Goal: Task Accomplishment & Management: Use online tool/utility

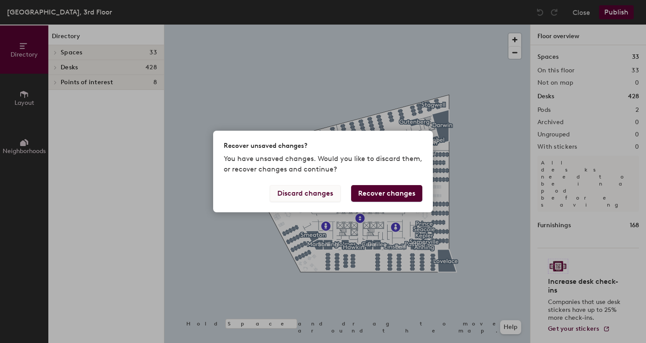
click at [304, 197] on button "Discard changes" at bounding box center [305, 193] width 71 height 17
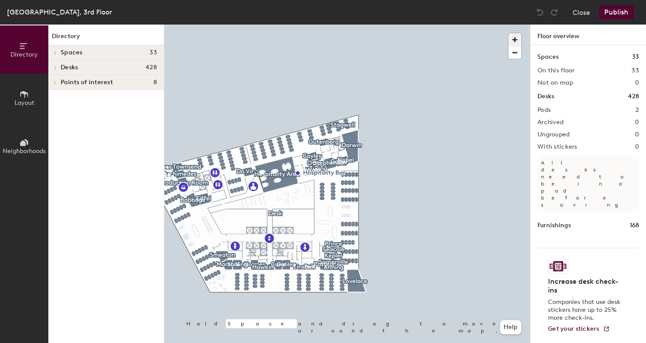
click at [515, 37] on span "button" at bounding box center [514, 39] width 13 height 13
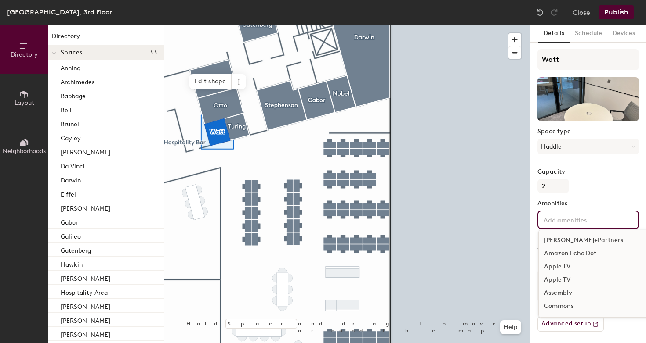
click at [555, 222] on input at bounding box center [581, 219] width 79 height 11
type input "dim"
click at [564, 242] on div "Dimmable lights" at bounding box center [588, 240] width 99 height 13
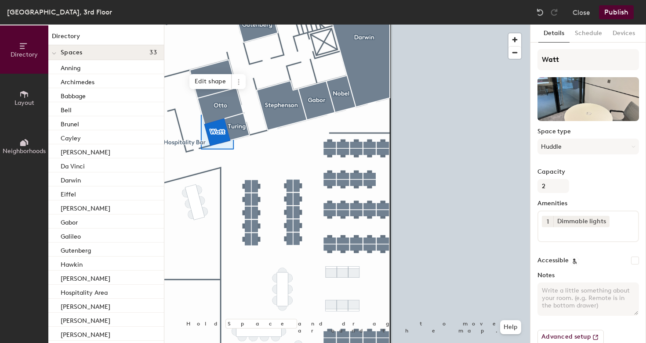
click at [617, 12] on button "Publish" at bounding box center [616, 12] width 35 height 14
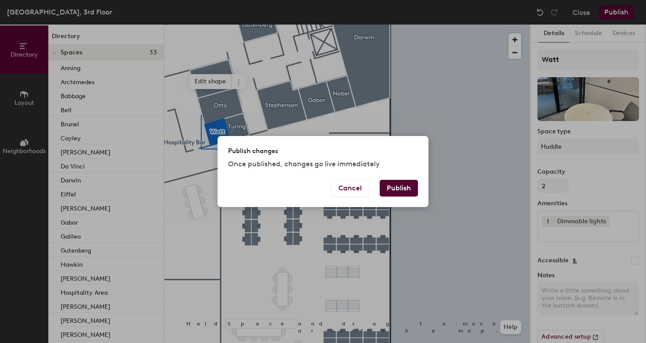
click at [410, 184] on button "Publish" at bounding box center [399, 188] width 38 height 17
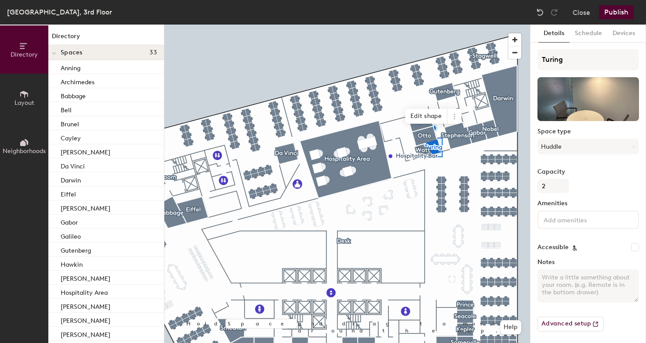
click at [554, 219] on input at bounding box center [581, 219] width 79 height 11
type input "privacy"
click at [558, 239] on div "Privacy glass" at bounding box center [588, 240] width 99 height 13
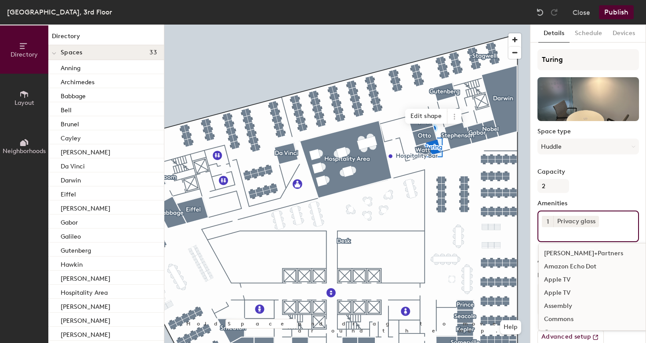
click at [629, 178] on div "Capacity 2" at bounding box center [587, 181] width 101 height 25
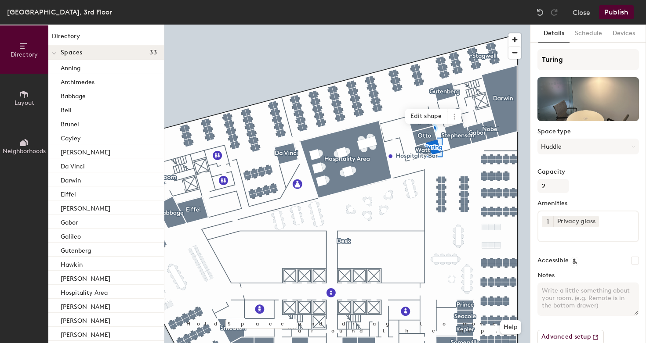
scroll to position [16, 0]
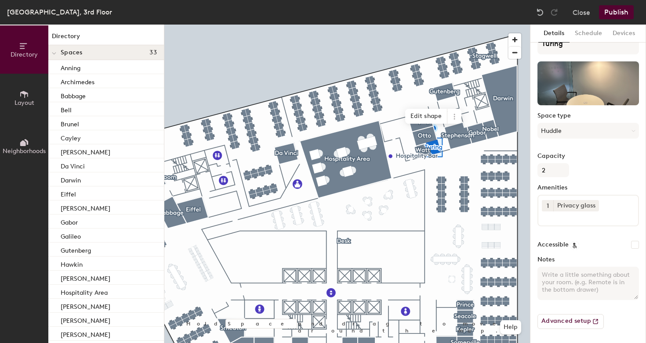
click at [613, 12] on button "Publish" at bounding box center [616, 12] width 35 height 14
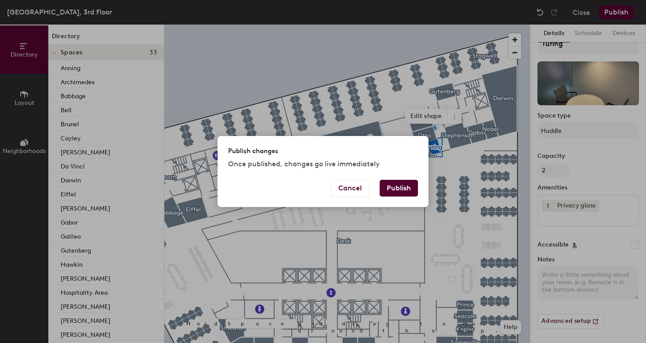
click at [403, 194] on button "Publish" at bounding box center [399, 188] width 38 height 17
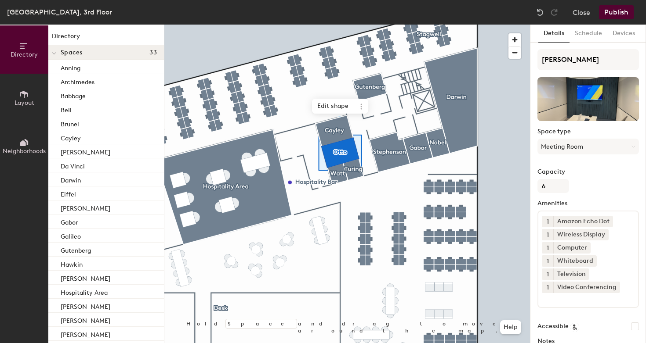
click at [580, 308] on div "1 Amazon Echo Dot 1 Wireless Display 1 Computer 1 Whiteboard 1 Television 1 Vid…" at bounding box center [587, 260] width 101 height 98
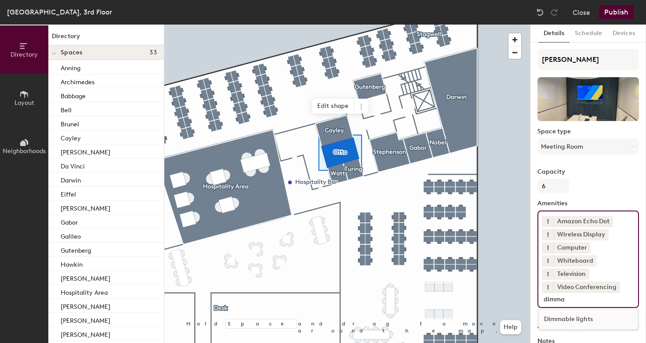
type input "dimma"
click at [580, 322] on div "Dimmable lights" at bounding box center [588, 319] width 99 height 13
type input "privac"
click at [595, 335] on div "Privacy glass" at bounding box center [588, 332] width 99 height 13
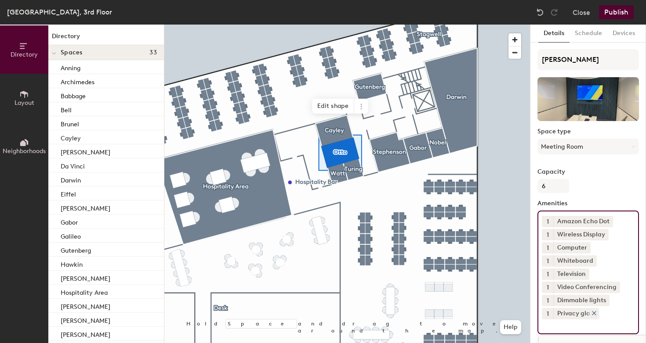
click at [593, 316] on icon at bounding box center [594, 314] width 6 height 6
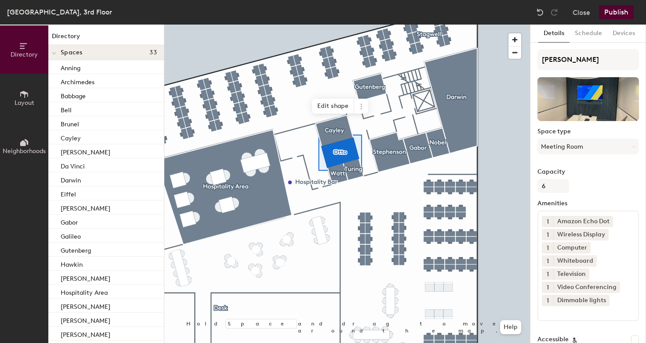
click at [611, 11] on button "Publish" at bounding box center [616, 12] width 35 height 14
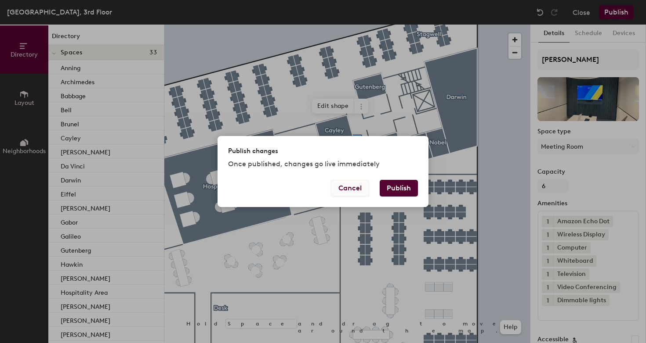
click at [361, 188] on button "Cancel" at bounding box center [350, 188] width 38 height 17
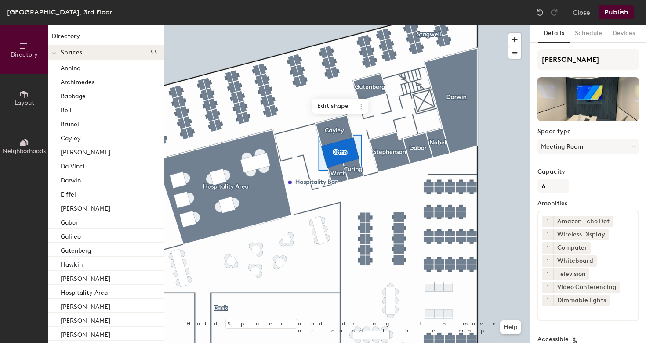
click at [598, 313] on input at bounding box center [581, 312] width 79 height 11
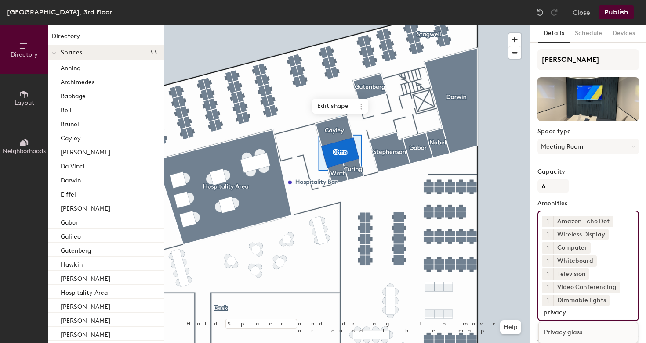
type input "privacy"
click at [607, 333] on div "Privacy glass" at bounding box center [588, 332] width 99 height 13
click at [619, 12] on button "Publish" at bounding box center [616, 12] width 35 height 14
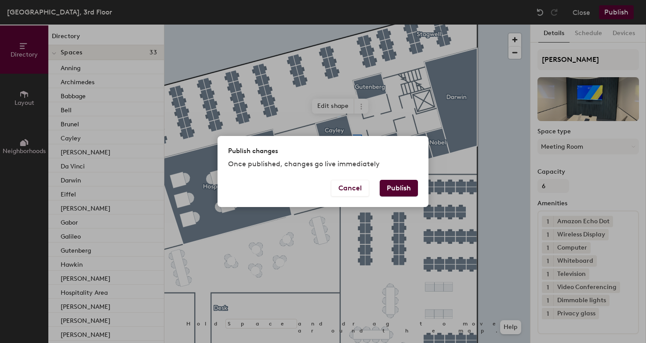
click at [408, 190] on button "Publish" at bounding box center [399, 188] width 38 height 17
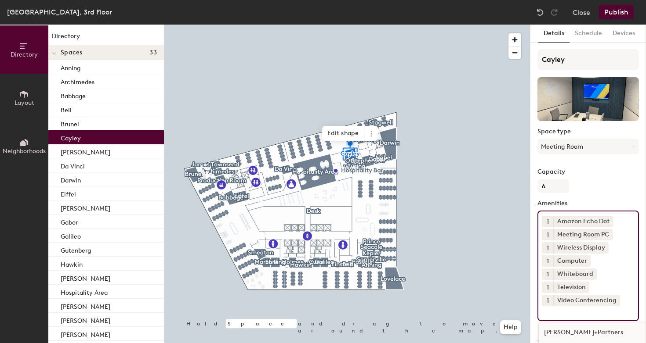
click at [574, 315] on input at bounding box center [581, 312] width 79 height 11
type input "dimm"
click at [573, 331] on div "Dimmable lights" at bounding box center [588, 332] width 99 height 13
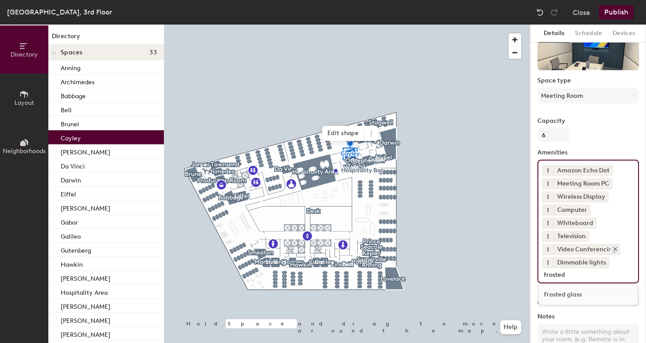
scroll to position [58, 0]
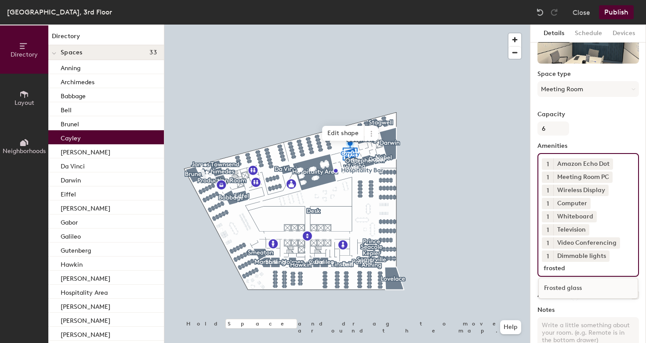
type input "frosted"
click at [578, 294] on div "Frosted glass" at bounding box center [588, 288] width 99 height 13
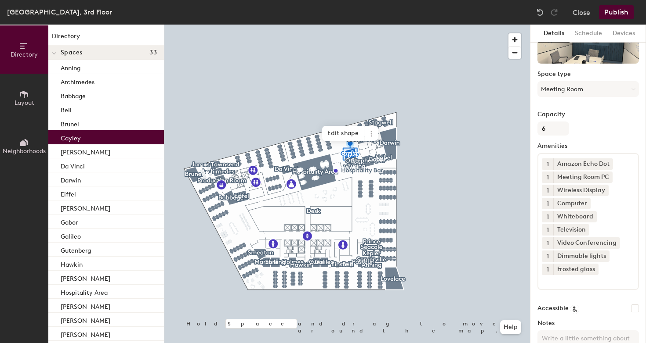
click at [617, 15] on button "Publish" at bounding box center [616, 12] width 35 height 14
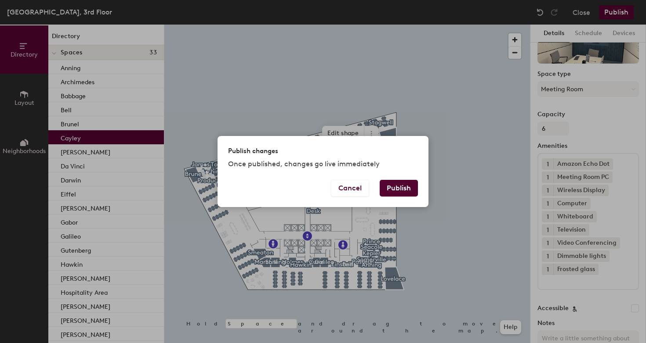
click at [407, 188] on button "Publish" at bounding box center [399, 188] width 38 height 17
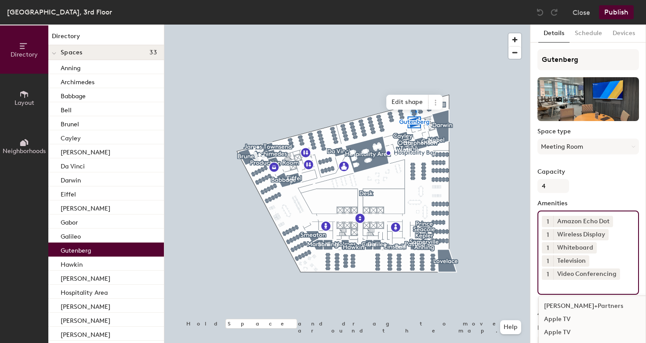
click at [554, 285] on input at bounding box center [581, 285] width 79 height 11
type input "dimmab"
click at [575, 307] on div "Dimmable lights" at bounding box center [588, 306] width 99 height 13
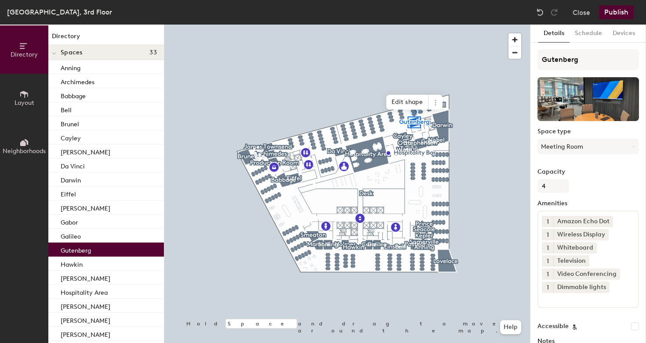
click at [628, 8] on button "Publish" at bounding box center [616, 12] width 35 height 14
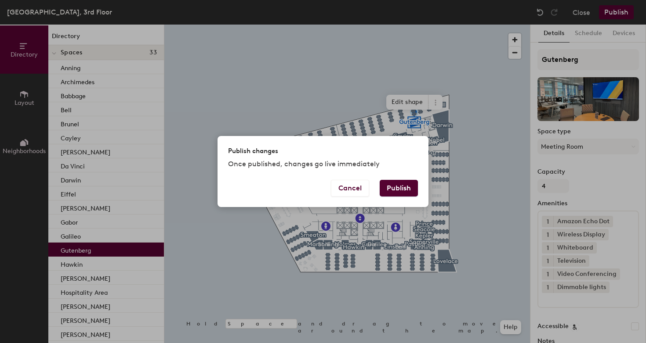
click at [394, 185] on button "Publish" at bounding box center [399, 188] width 38 height 17
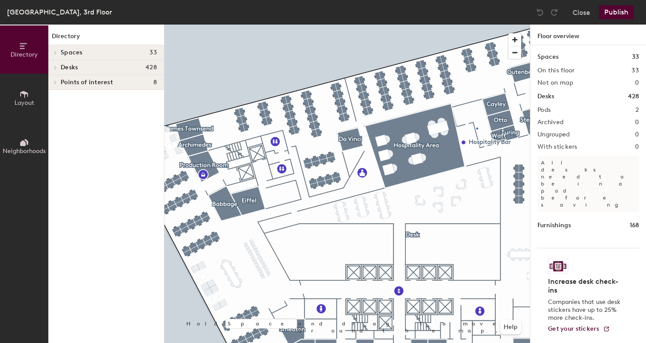
click at [476, 25] on div at bounding box center [346, 25] width 365 height 0
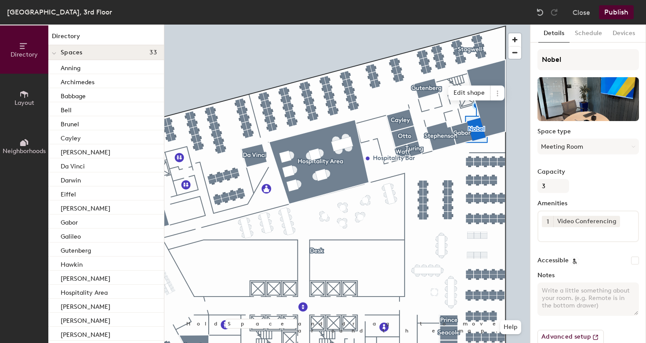
click at [575, 237] on input at bounding box center [581, 233] width 79 height 11
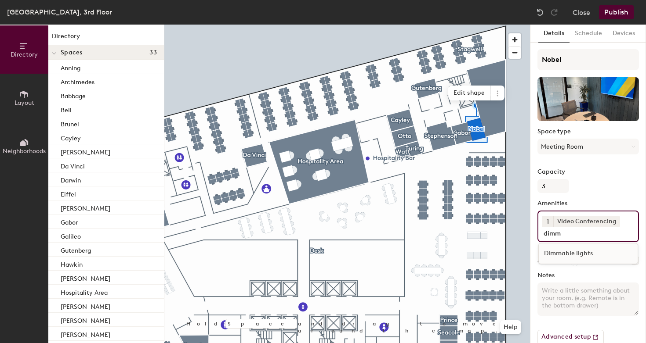
type input "dimm"
click at [578, 255] on div "Dimmable lights" at bounding box center [588, 253] width 99 height 13
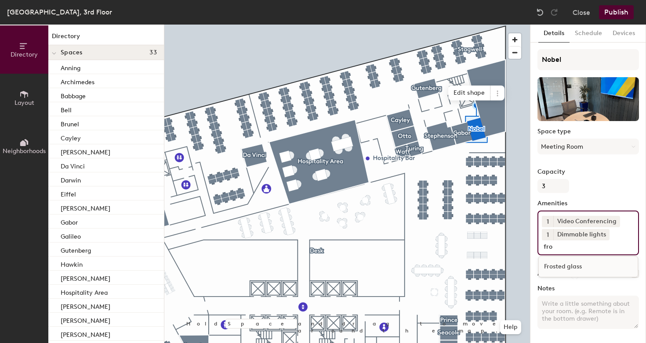
type input "fro"
click at [571, 267] on div "Frosted glass" at bounding box center [588, 266] width 99 height 13
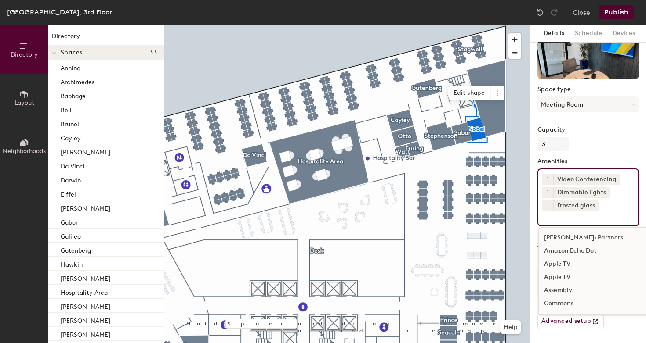
scroll to position [42, 0]
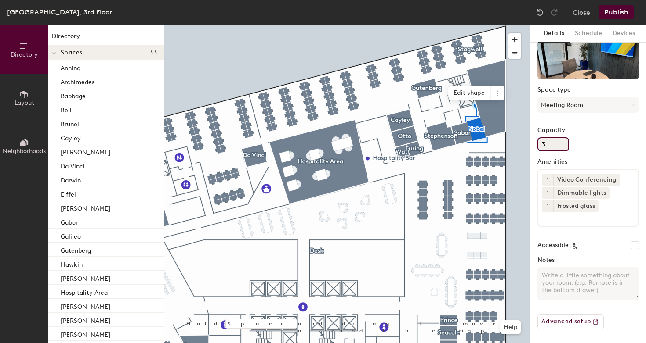
click at [595, 150] on div "Capacity 3" at bounding box center [587, 139] width 101 height 25
click at [615, 15] on button "Publish" at bounding box center [616, 12] width 35 height 14
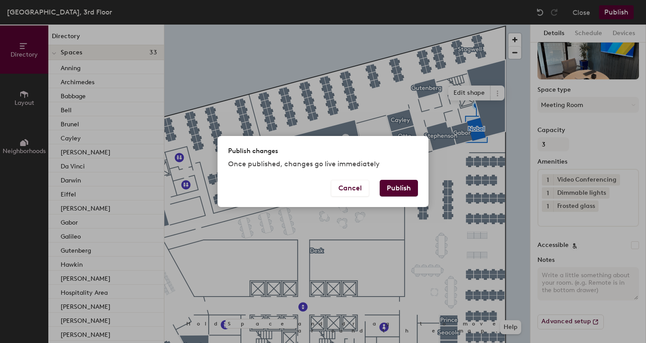
click at [390, 197] on div "Cancel Publish" at bounding box center [322, 193] width 211 height 27
click at [394, 188] on button "Publish" at bounding box center [399, 188] width 38 height 17
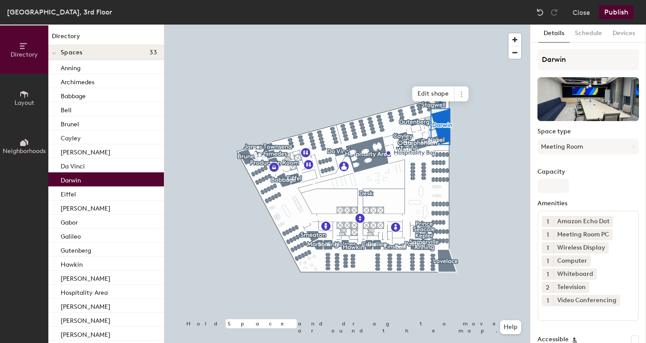
click at [553, 313] on input at bounding box center [581, 312] width 79 height 11
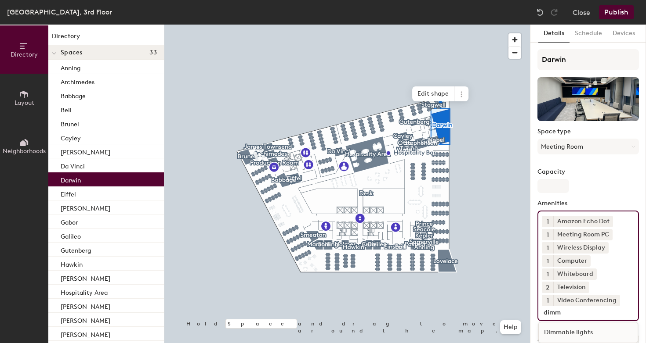
type input "dimm"
click at [559, 334] on div "Dimmable lights" at bounding box center [588, 332] width 99 height 13
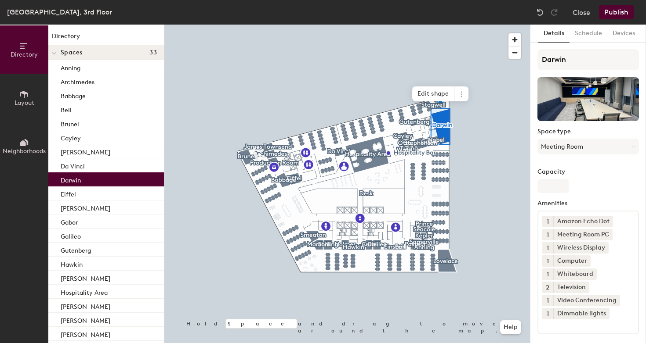
click at [626, 15] on button "Publish" at bounding box center [616, 12] width 35 height 14
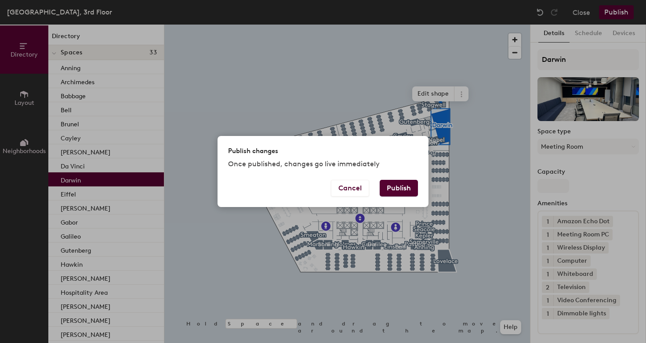
click at [398, 187] on button "Publish" at bounding box center [399, 188] width 38 height 17
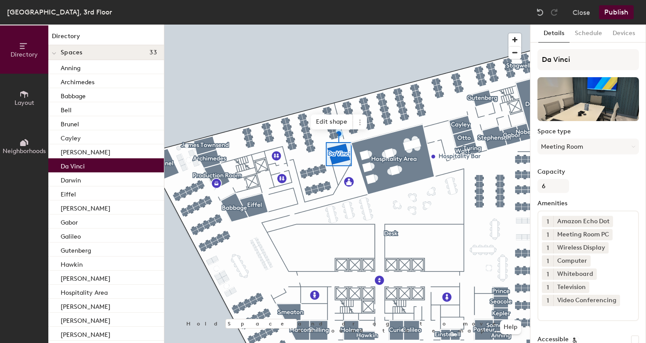
click at [560, 318] on div "1 Amazon Echo Dot 1 Meeting Room PC 1 Wireless Display 1 Computer 1 Whiteboard …" at bounding box center [587, 266] width 101 height 111
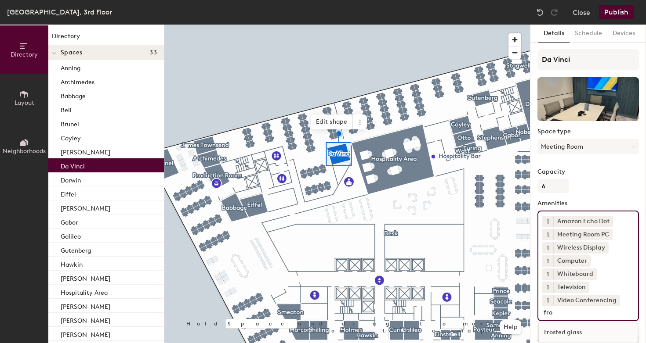
type input "fro"
click at [571, 336] on div "Frosted glass" at bounding box center [588, 332] width 99 height 13
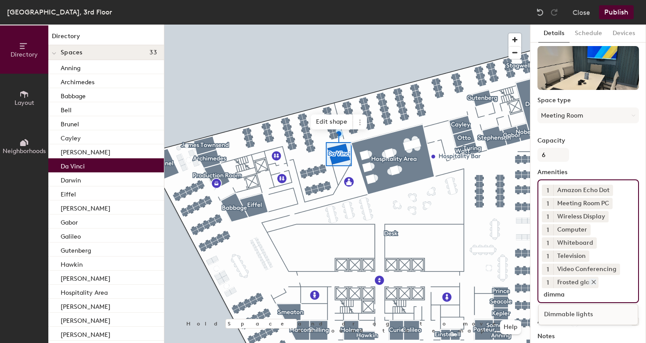
scroll to position [40, 0]
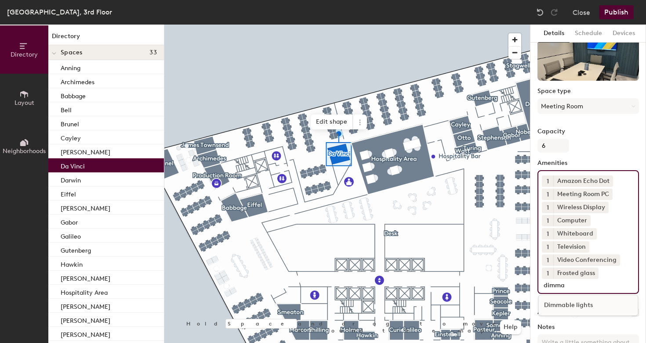
type input "dimma"
click at [582, 310] on div "Dimmable lights" at bounding box center [588, 305] width 99 height 13
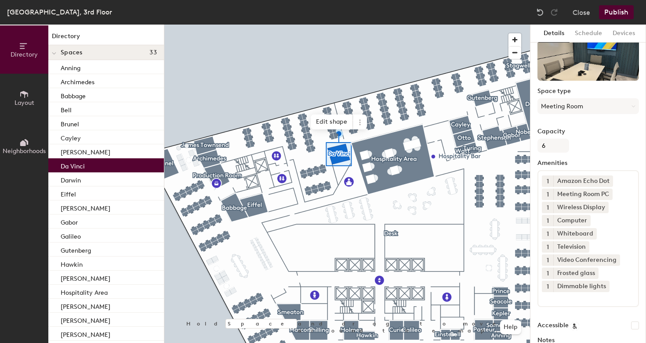
click at [623, 11] on button "Publish" at bounding box center [616, 12] width 35 height 14
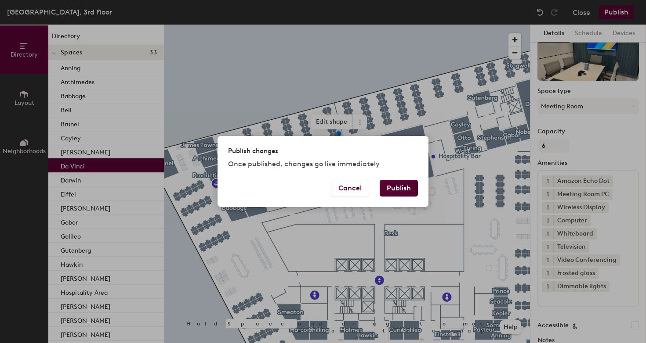
click at [394, 193] on button "Publish" at bounding box center [399, 188] width 38 height 17
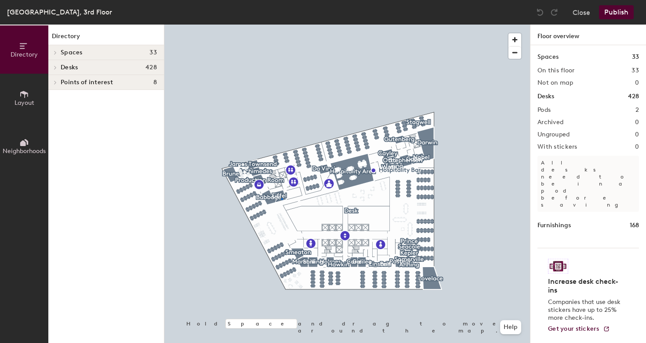
click at [281, 25] on div at bounding box center [346, 25] width 365 height 0
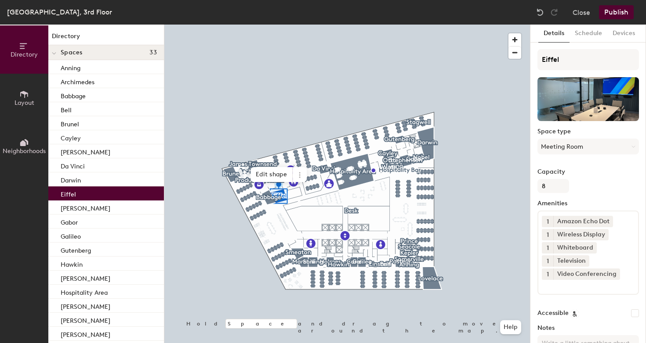
click at [549, 291] on div "1 Amazon Echo Dot 1 Wireless Display 1 Whiteboard 1 Television 1 Video Conferen…" at bounding box center [587, 253] width 101 height 84
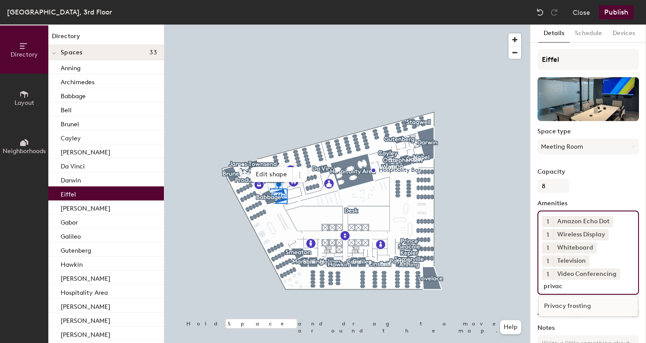
type input "privac"
click at [569, 310] on div "Privacy frosting" at bounding box center [588, 306] width 99 height 13
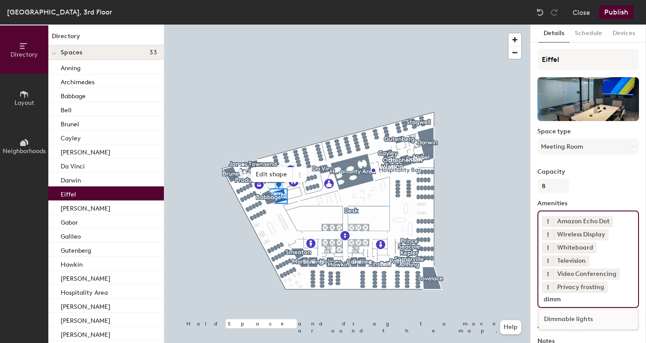
type input "dimm"
click at [586, 326] on div "Dimmable lights" at bounding box center [588, 319] width 100 height 21
click at [583, 319] on div "Dimmable lights" at bounding box center [588, 319] width 99 height 13
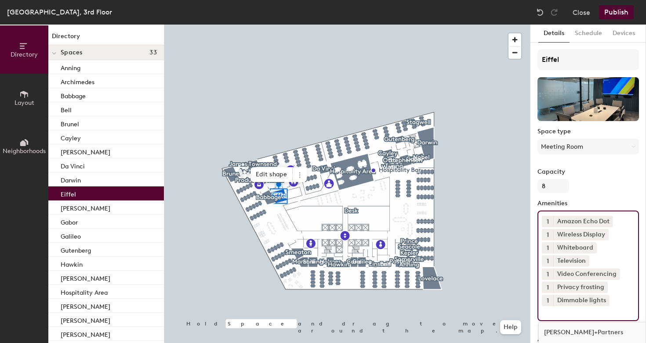
click at [611, 9] on button "Publish" at bounding box center [616, 12] width 35 height 14
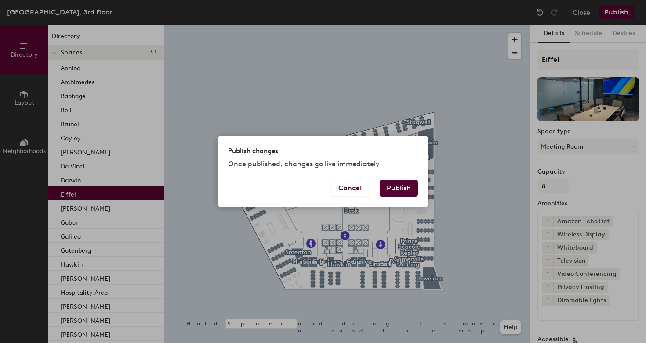
click at [405, 192] on button "Publish" at bounding box center [399, 188] width 38 height 17
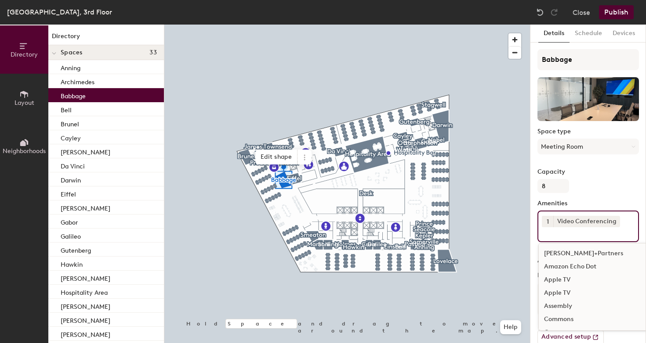
click at [576, 239] on div "1 Video Conferencing [PERSON_NAME]+Partners Amazon Echo Dot Apple TV Apple TV A…" at bounding box center [587, 227] width 101 height 32
type input "priv"
click at [577, 254] on div "Privacy frosting" at bounding box center [588, 253] width 99 height 13
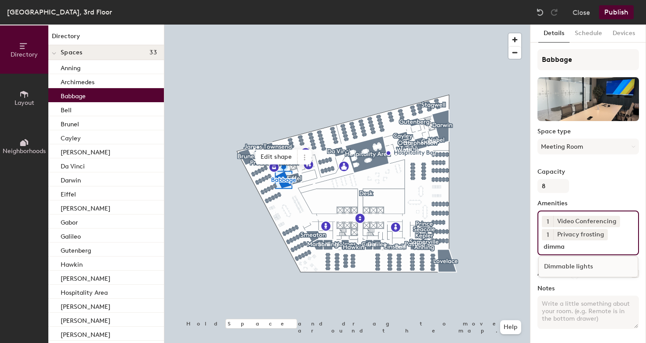
type input "dimma"
click at [577, 268] on div "Dimmable lights" at bounding box center [588, 266] width 99 height 13
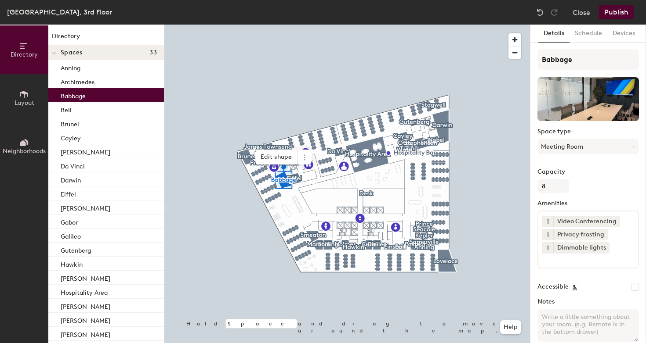
click at [618, 9] on button "Publish" at bounding box center [616, 12] width 35 height 14
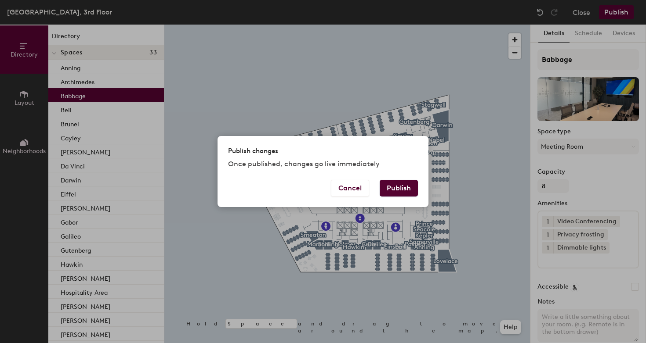
click at [407, 191] on button "Publish" at bounding box center [399, 188] width 38 height 17
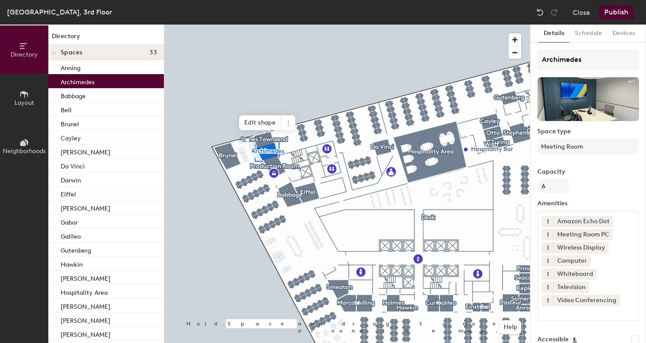
click at [547, 311] on input at bounding box center [581, 312] width 79 height 11
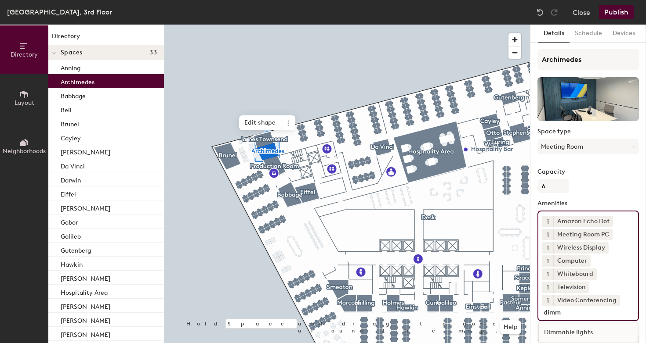
type input "dimm"
click at [565, 332] on div "Dimmable lights" at bounding box center [588, 332] width 99 height 13
click at [617, 13] on button "Publish" at bounding box center [616, 12] width 35 height 14
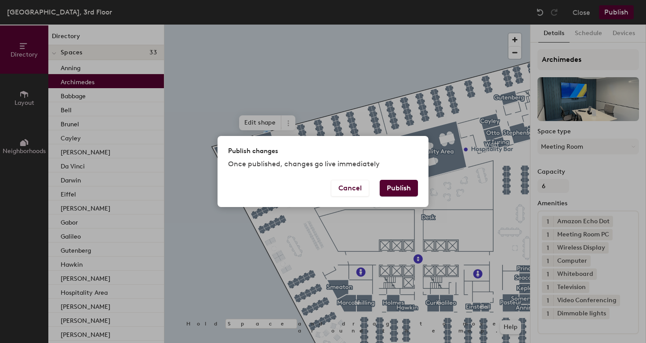
click at [406, 187] on button "Publish" at bounding box center [399, 188] width 38 height 17
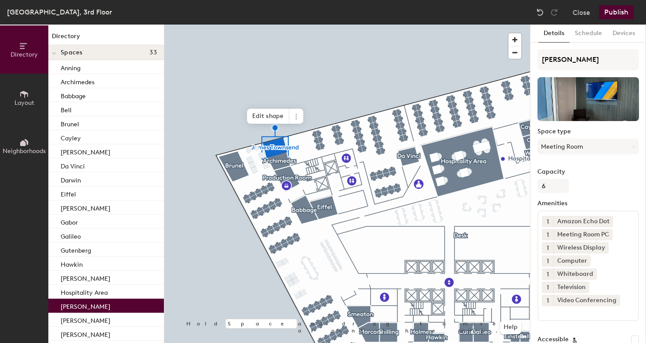
click at [553, 319] on div "1 Amazon Echo Dot 1 Meeting Room PC 1 Wireless Display 1 Computer 1 Whiteboard …" at bounding box center [587, 266] width 101 height 111
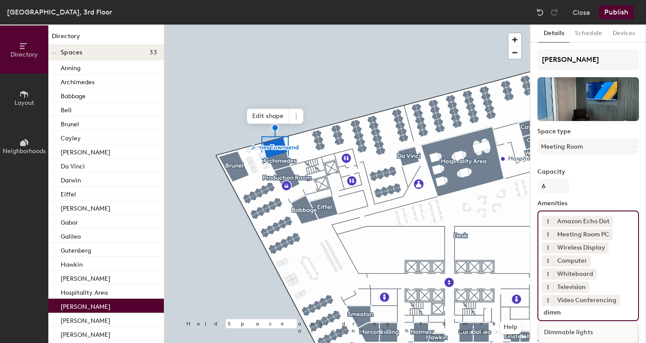
type input "dimm"
click at [557, 331] on div "Dimmable lights" at bounding box center [588, 332] width 99 height 13
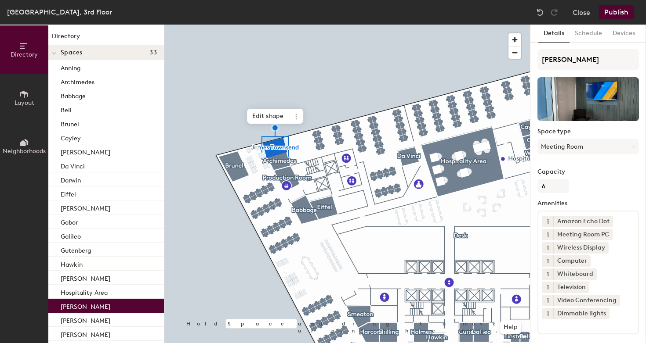
click at [619, 14] on button "Publish" at bounding box center [616, 12] width 35 height 14
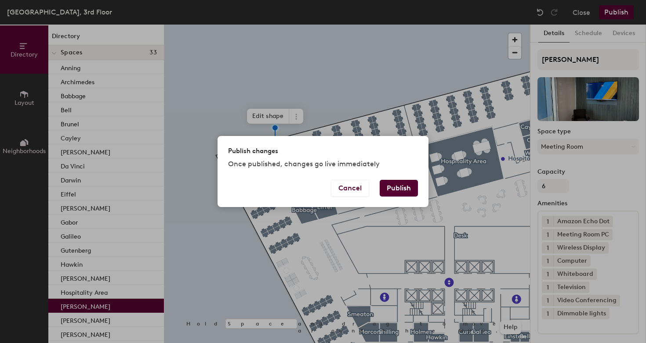
click at [406, 191] on button "Publish" at bounding box center [399, 188] width 38 height 17
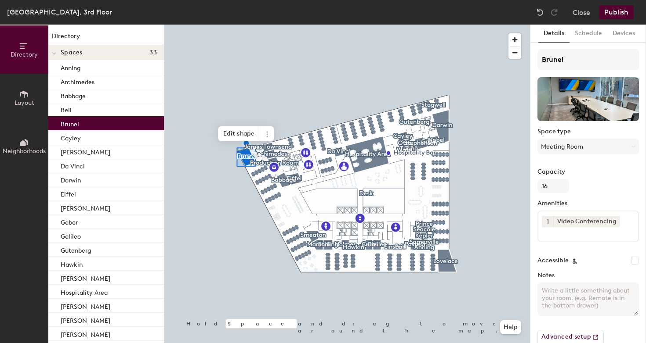
click at [550, 234] on input at bounding box center [581, 233] width 79 height 11
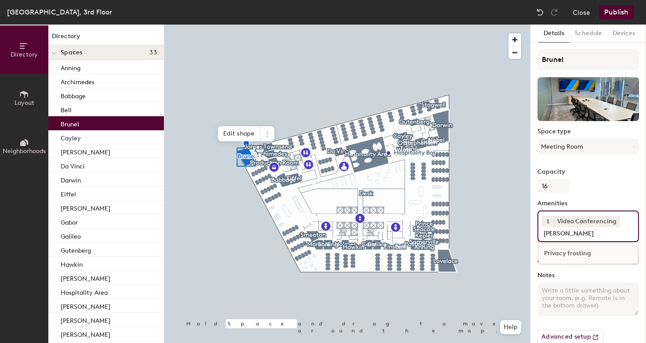
type input "priva"
click at [578, 257] on div "Privacy frosting" at bounding box center [588, 253] width 99 height 13
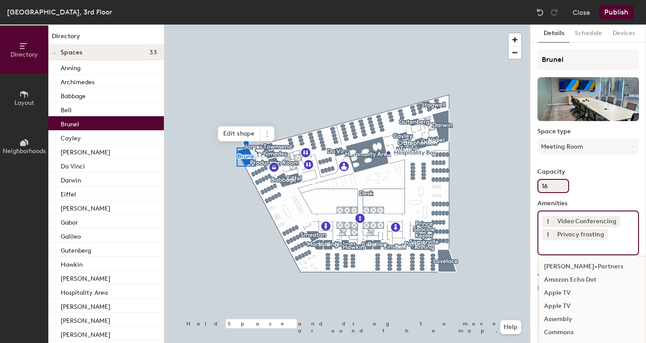
click at [583, 181] on div "Capacity 16" at bounding box center [587, 181] width 101 height 25
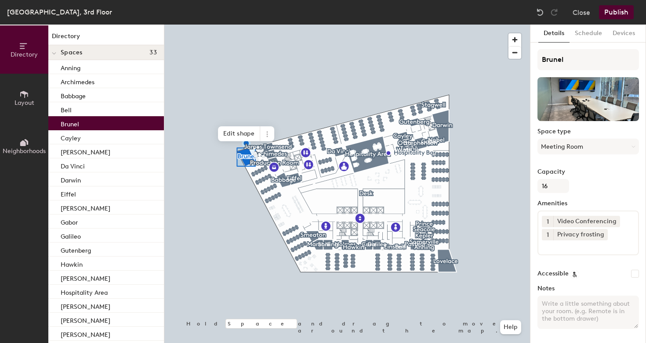
click at [621, 14] on button "Publish" at bounding box center [616, 12] width 35 height 14
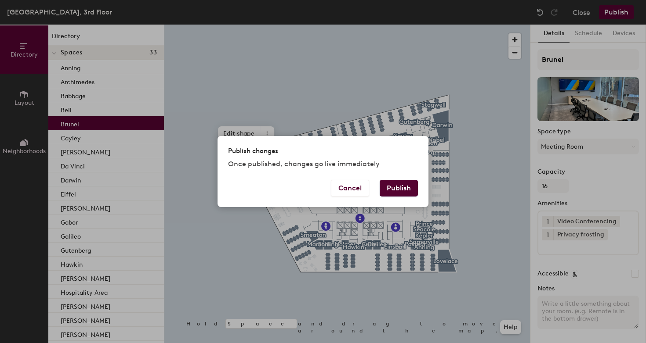
click at [398, 187] on button "Publish" at bounding box center [399, 188] width 38 height 17
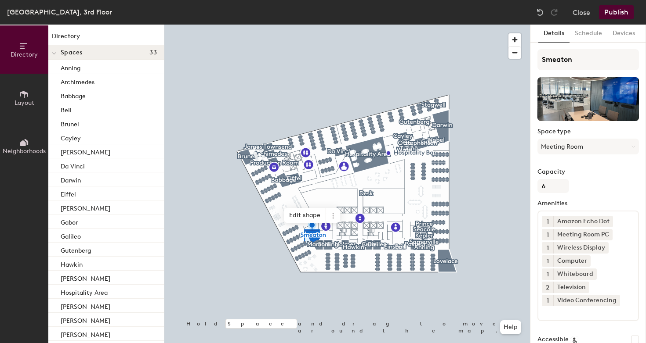
click at [560, 318] on div "1 Amazon Echo Dot 1 Meeting Room PC 1 Wireless Display 1 Computer 1 Whiteboard …" at bounding box center [587, 266] width 101 height 111
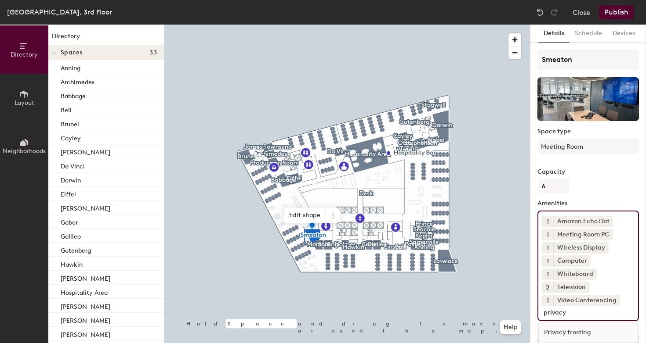
type input "privacy"
click at [581, 334] on div "Privacy frosting" at bounding box center [588, 332] width 99 height 13
type input "dimma"
click at [589, 338] on div "Dimmable lights" at bounding box center [588, 346] width 100 height 21
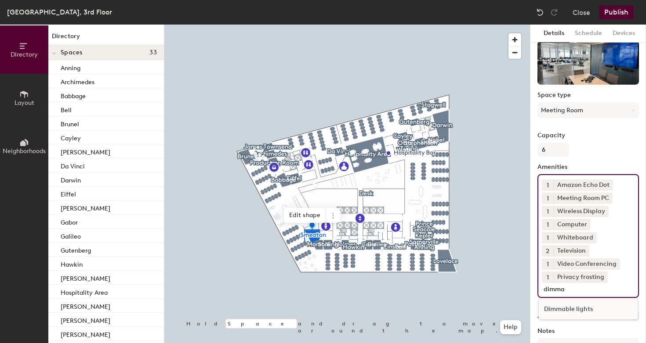
scroll to position [40, 0]
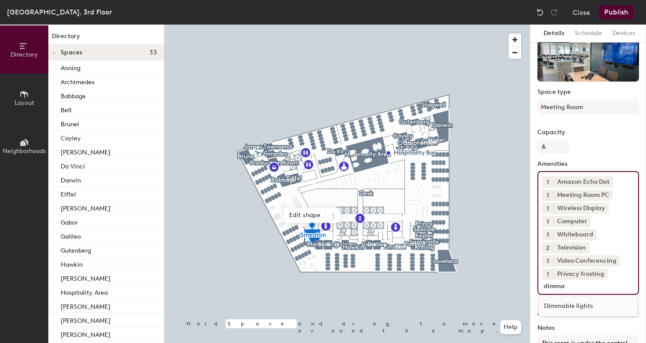
click at [578, 310] on div "Dimmable lights" at bounding box center [588, 306] width 99 height 13
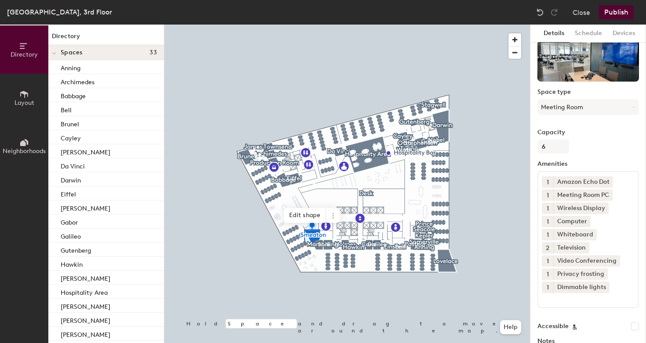
click at [628, 8] on button "Publish" at bounding box center [616, 12] width 35 height 14
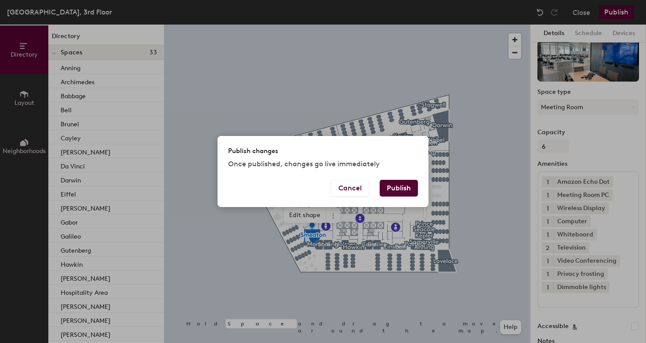
click at [385, 188] on button "Publish" at bounding box center [399, 188] width 38 height 17
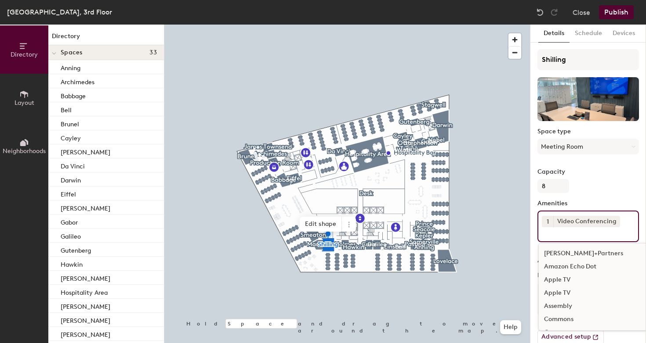
click at [549, 232] on input at bounding box center [581, 233] width 79 height 11
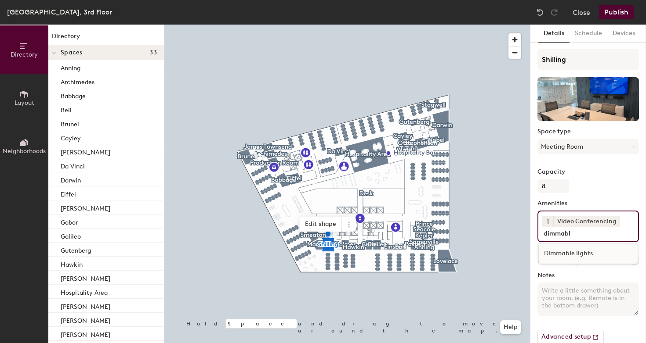
type input "dimmabl"
click at [557, 248] on div "Dimmable lights" at bounding box center [588, 253] width 99 height 13
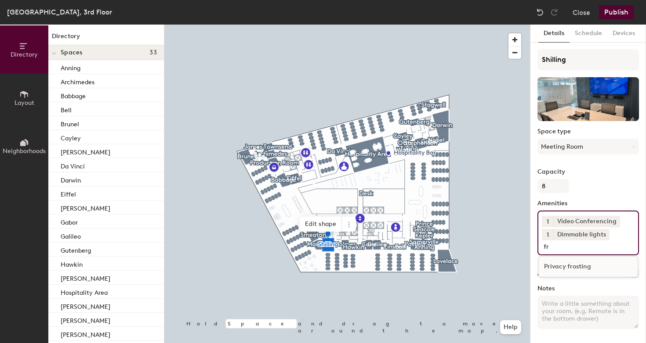
type input "fr"
click at [558, 266] on div "Privacy frosting" at bounding box center [588, 266] width 99 height 13
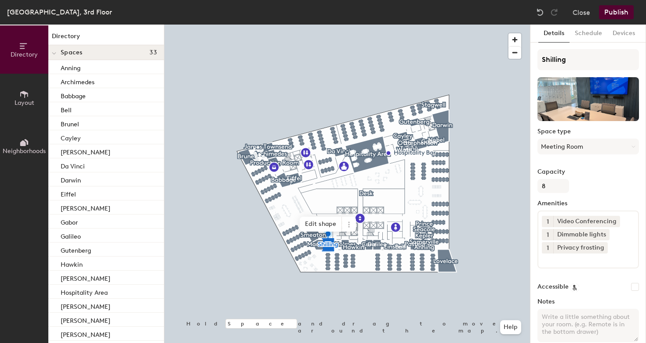
click at [612, 15] on button "Publish" at bounding box center [616, 12] width 35 height 14
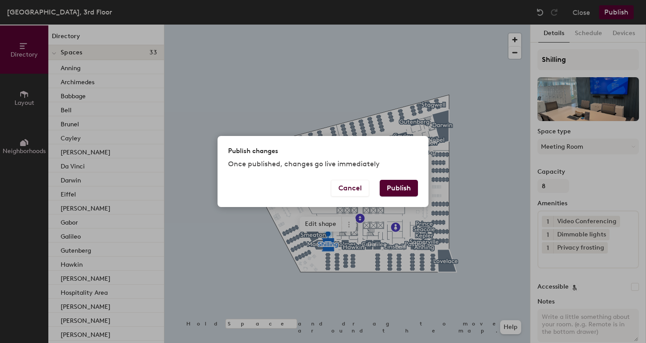
click at [401, 192] on button "Publish" at bounding box center [399, 188] width 38 height 17
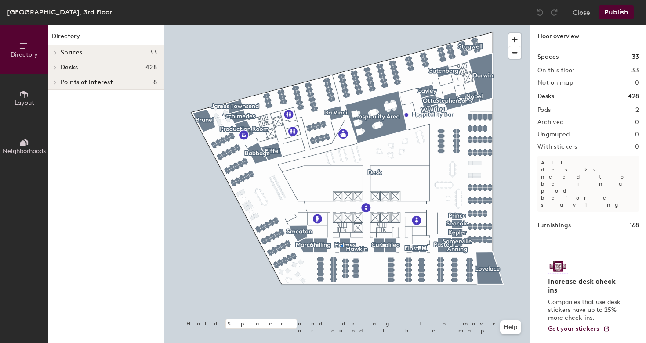
click at [341, 25] on div at bounding box center [346, 25] width 365 height 0
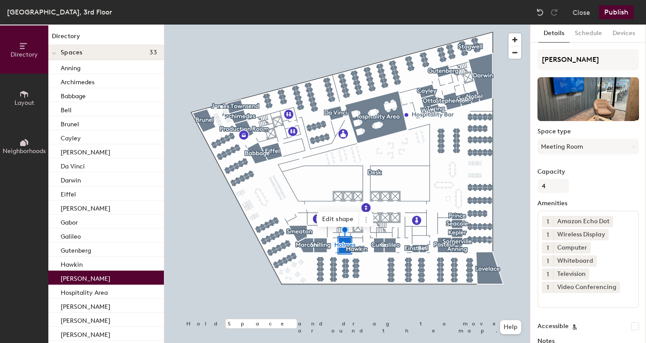
click at [546, 299] on input at bounding box center [581, 298] width 79 height 11
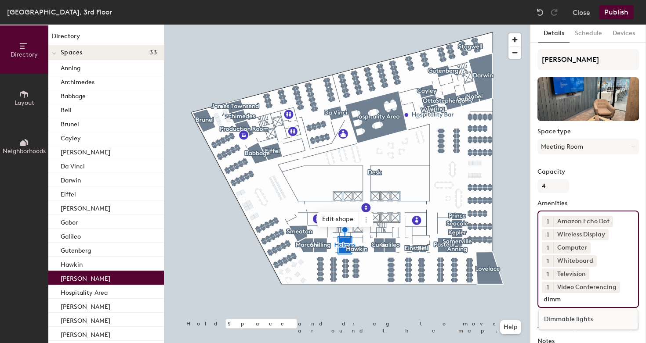
type input "dimm"
click at [556, 318] on div "Dimmable lights" at bounding box center [588, 319] width 99 height 13
type input "fro"
click at [557, 331] on div "Privacy frosting" at bounding box center [588, 332] width 99 height 13
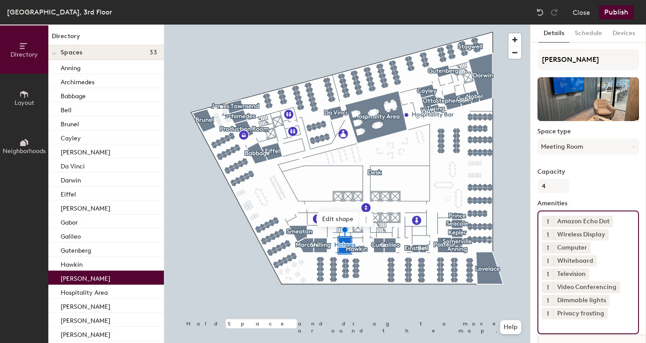
click at [617, 8] on button "Publish" at bounding box center [616, 12] width 35 height 14
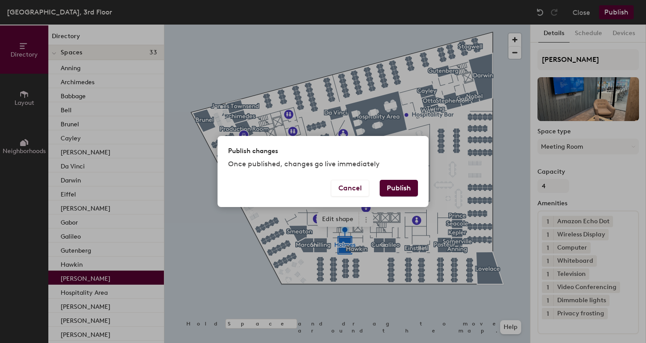
click at [395, 185] on button "Publish" at bounding box center [399, 188] width 38 height 17
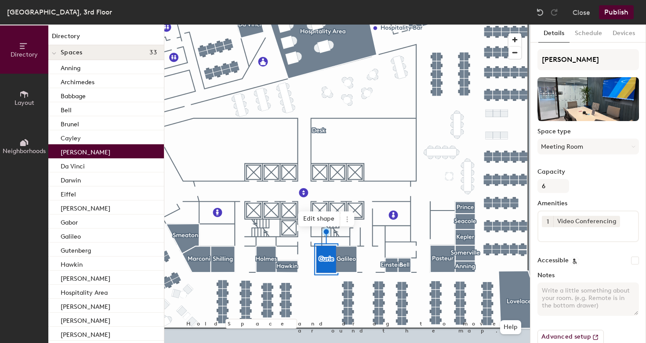
click at [591, 241] on div "1 Video Conferencing" at bounding box center [587, 227] width 101 height 32
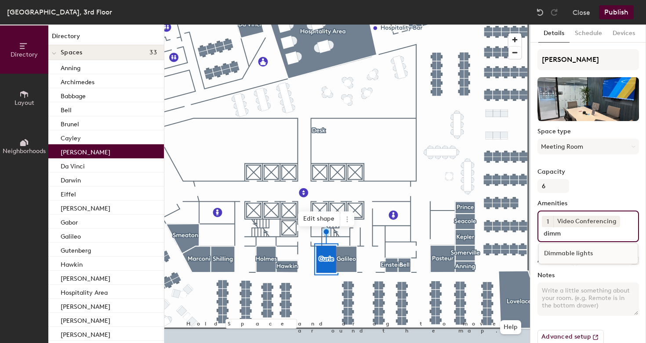
type input "dimm"
click at [586, 253] on div "Dimmable lights" at bounding box center [588, 253] width 99 height 13
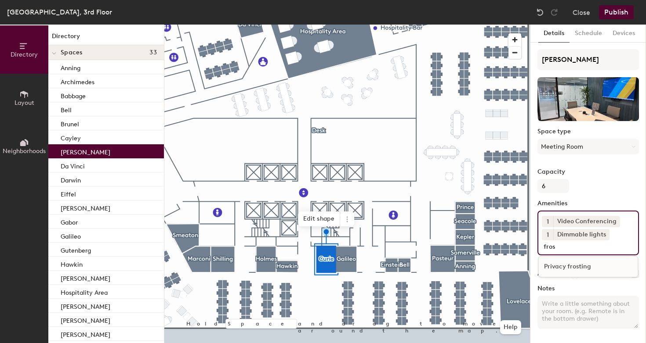
type input "fros"
click at [588, 264] on div "Privacy frosting" at bounding box center [588, 266] width 99 height 13
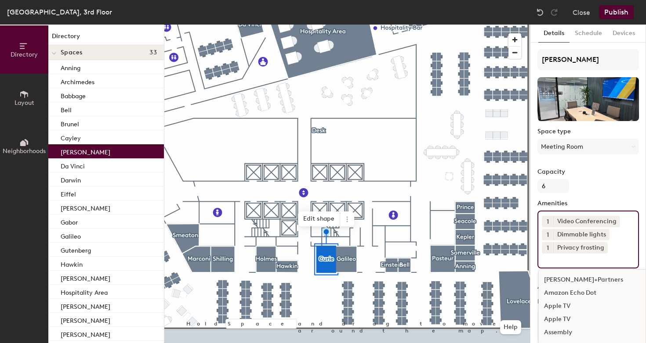
click at [617, 18] on button "Publish" at bounding box center [616, 12] width 35 height 14
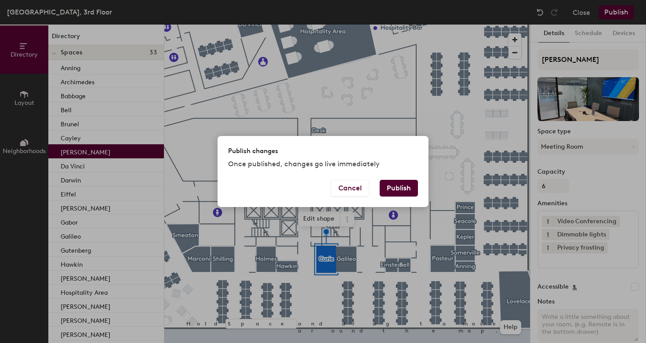
click at [410, 182] on button "Publish" at bounding box center [399, 188] width 38 height 17
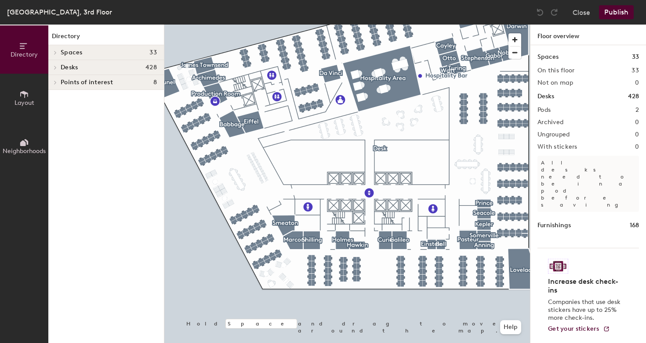
click at [401, 25] on div at bounding box center [346, 25] width 365 height 0
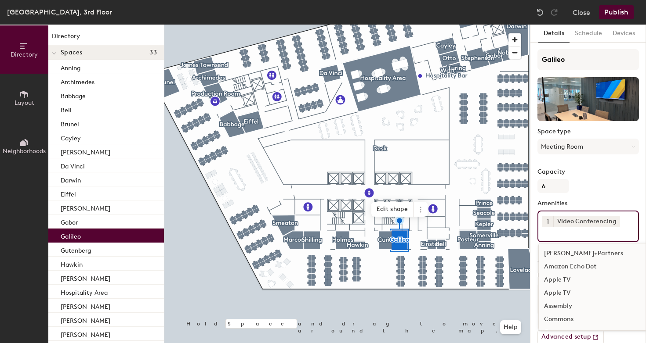
click at [566, 238] on div "1 Video Conferencing Allison+Partners Amazon Echo Dot Apple TV Apple TV Assembl…" at bounding box center [587, 227] width 101 height 32
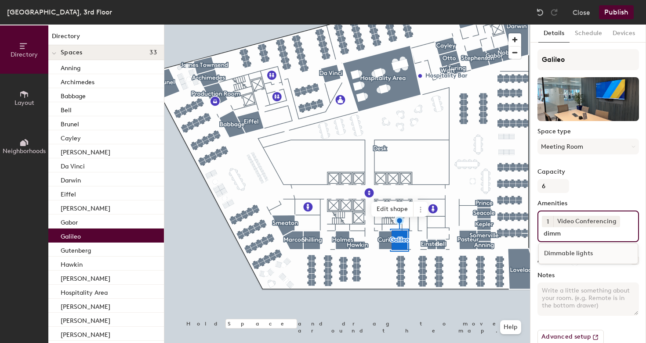
type input "dimm"
click at [564, 257] on div "Dimmable lights" at bounding box center [588, 253] width 99 height 13
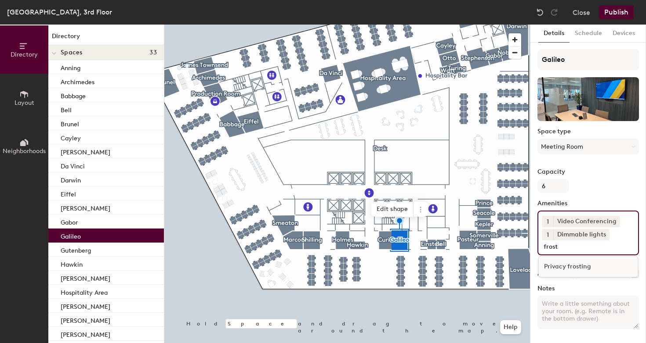
type input "frost"
click at [561, 268] on div "Privacy frosting" at bounding box center [588, 266] width 99 height 13
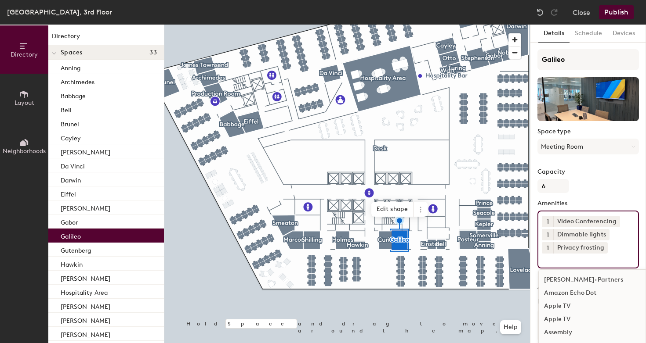
click at [618, 14] on button "Publish" at bounding box center [616, 12] width 35 height 14
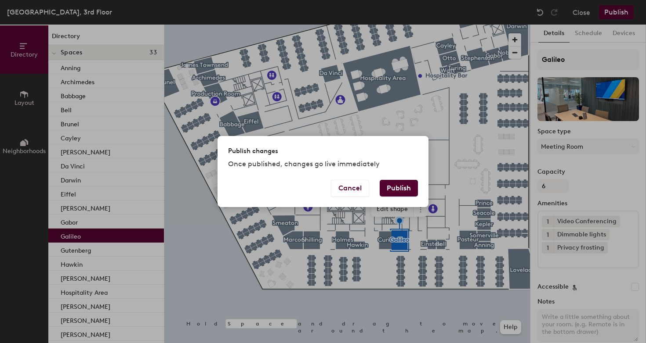
click at [394, 193] on button "Publish" at bounding box center [399, 188] width 38 height 17
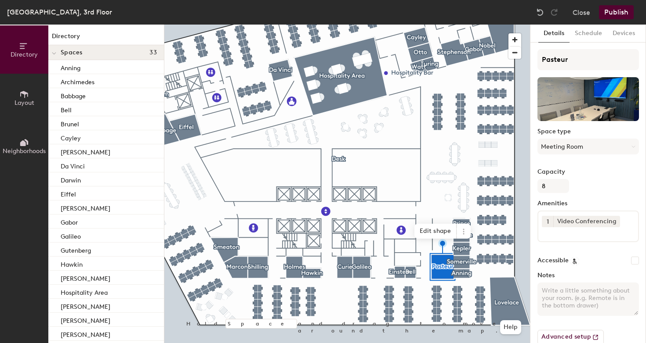
click at [566, 235] on input at bounding box center [581, 233] width 79 height 11
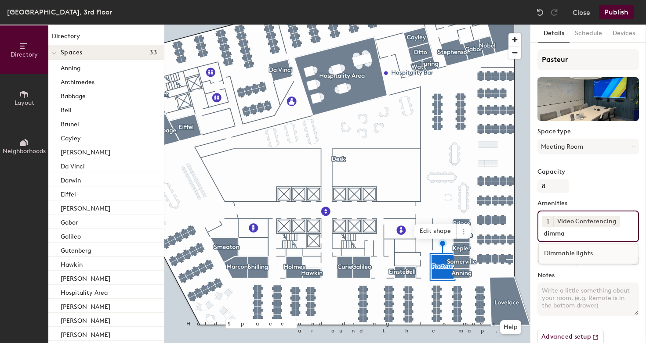
type input "dimma"
click at [563, 254] on div "Dimmable lights" at bounding box center [588, 253] width 99 height 13
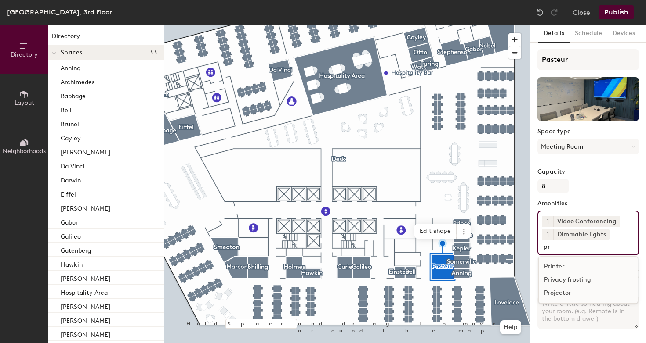
type input "pr"
click at [561, 280] on div "Privacy frosting" at bounding box center [588, 280] width 99 height 13
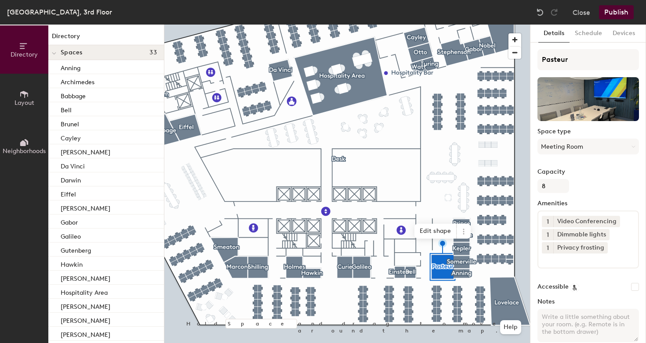
click at [622, 14] on button "Publish" at bounding box center [616, 12] width 35 height 14
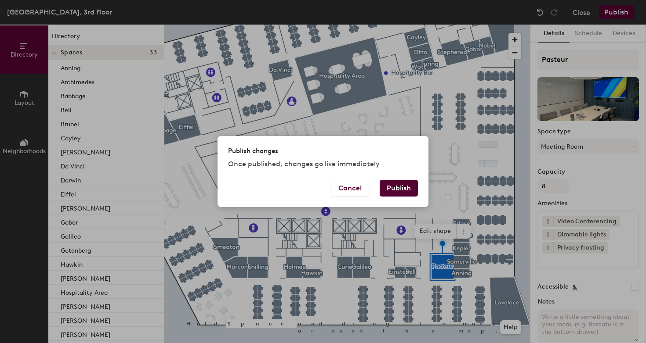
click at [393, 184] on button "Publish" at bounding box center [399, 188] width 38 height 17
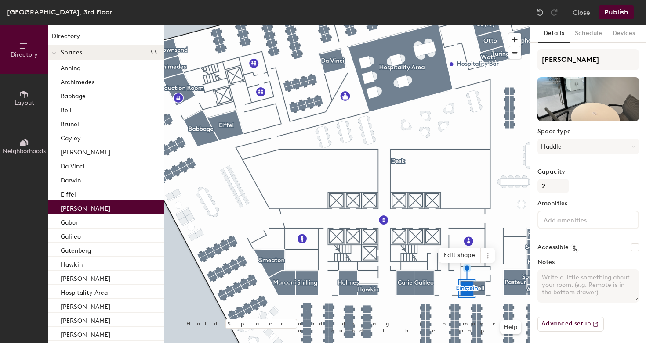
click at [595, 219] on input at bounding box center [581, 219] width 79 height 11
type input "dimm"
click at [596, 242] on div "Dimmable lights" at bounding box center [588, 240] width 99 height 13
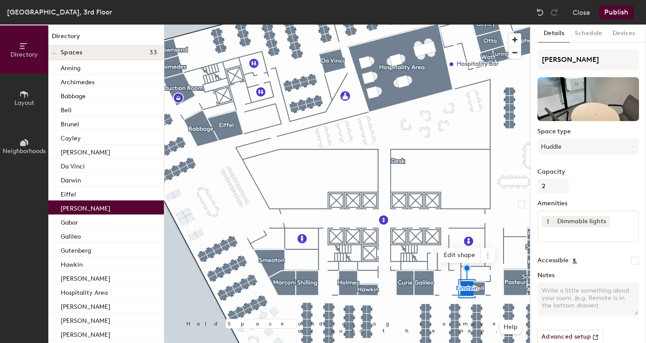
click at [615, 18] on button "Publish" at bounding box center [616, 12] width 35 height 14
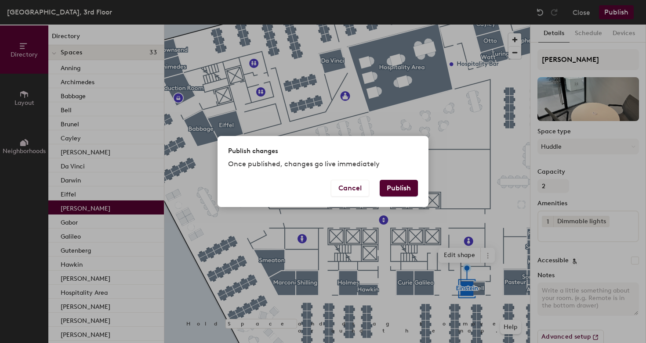
click at [406, 188] on button "Publish" at bounding box center [399, 188] width 38 height 17
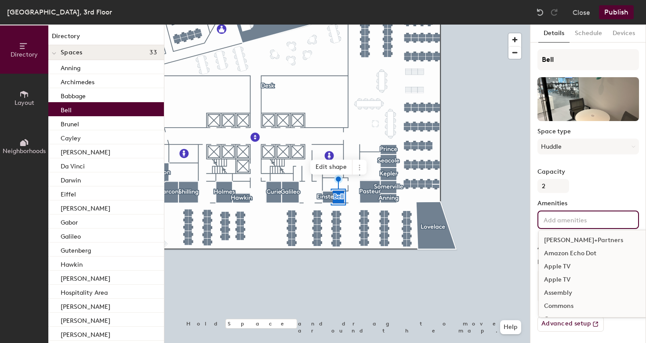
click at [599, 222] on input at bounding box center [581, 219] width 79 height 11
type input "dimm"
click at [594, 240] on div "Dimmable lights" at bounding box center [588, 240] width 99 height 13
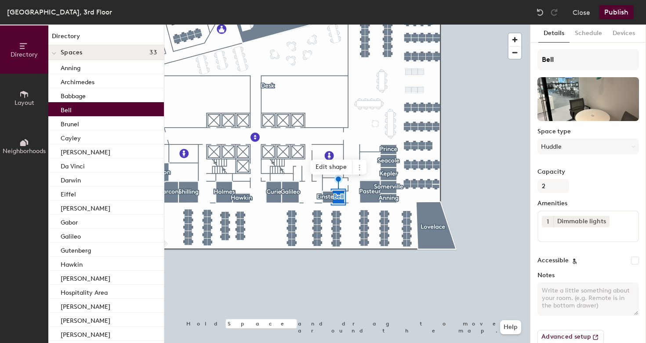
click at [621, 15] on button "Publish" at bounding box center [616, 12] width 35 height 14
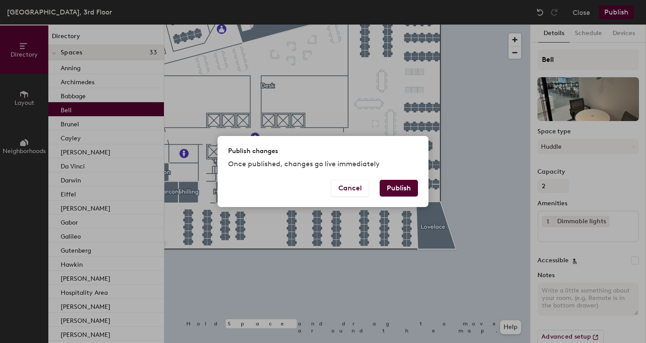
click at [401, 188] on button "Publish" at bounding box center [399, 188] width 38 height 17
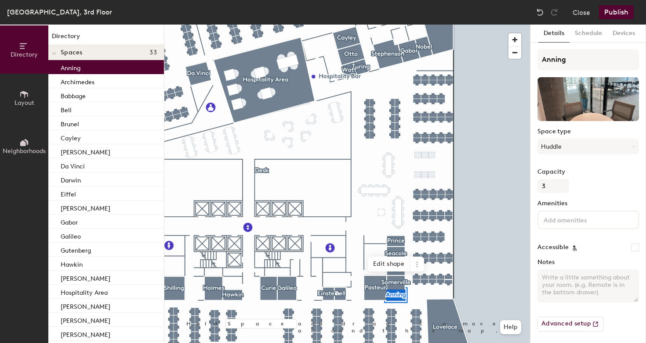
click at [578, 221] on input at bounding box center [581, 219] width 79 height 11
type input "dimm"
click at [579, 244] on div "Dimmable lights" at bounding box center [588, 240] width 99 height 13
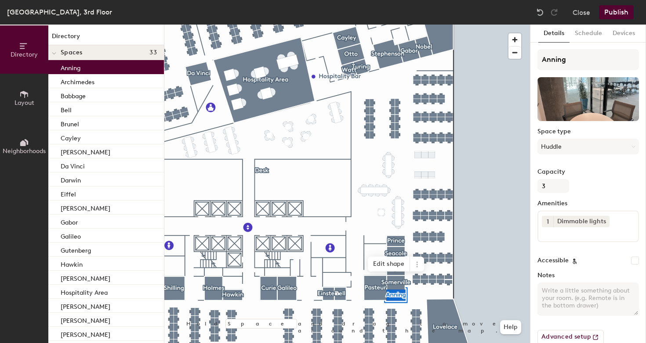
click at [613, 15] on button "Publish" at bounding box center [616, 12] width 35 height 14
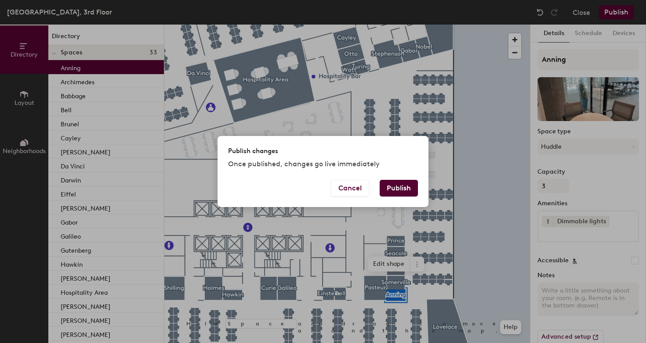
click at [395, 195] on button "Publish" at bounding box center [399, 188] width 38 height 17
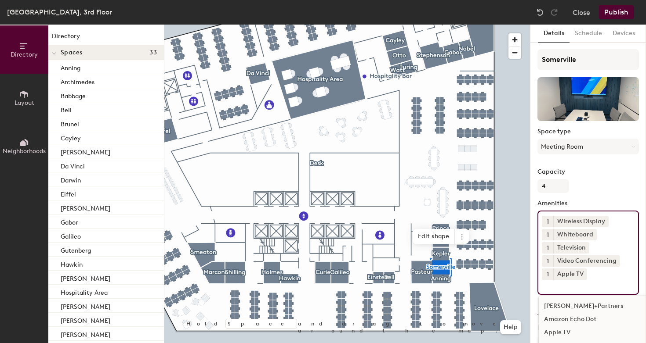
click at [545, 290] on input at bounding box center [581, 285] width 79 height 11
type input "dimm"
click at [548, 307] on div "Dimmable lights" at bounding box center [588, 306] width 99 height 13
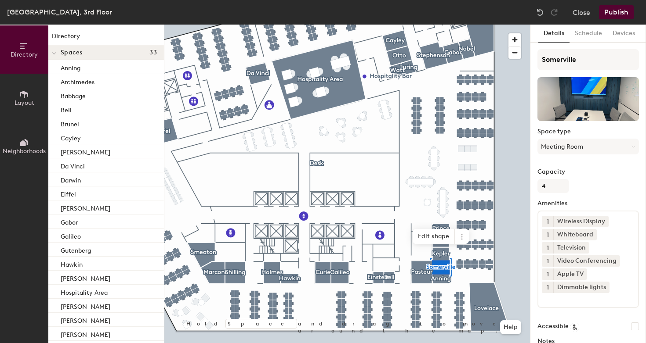
click at [611, 10] on button "Publish" at bounding box center [616, 12] width 35 height 14
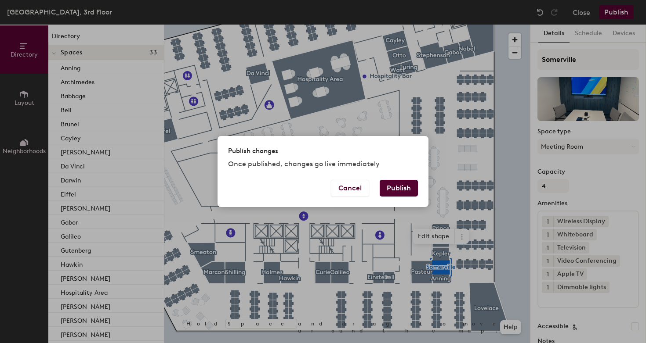
click at [404, 184] on button "Publish" at bounding box center [399, 188] width 38 height 17
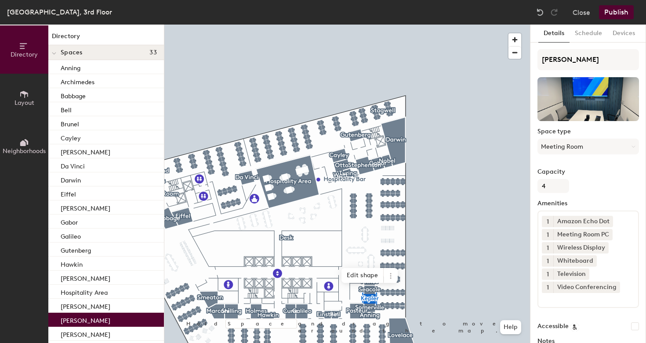
click at [550, 300] on input at bounding box center [581, 298] width 79 height 11
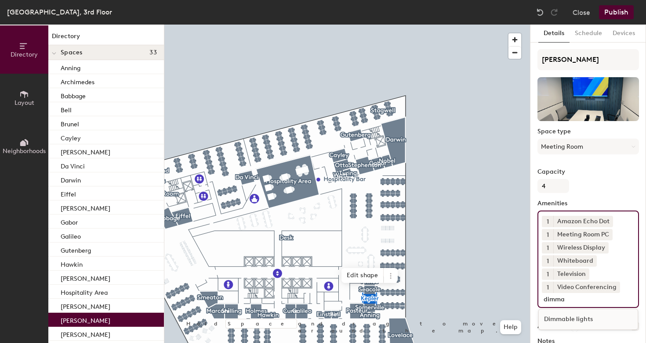
type input "dimma"
click at [571, 317] on div "Dimmable lights" at bounding box center [588, 319] width 99 height 13
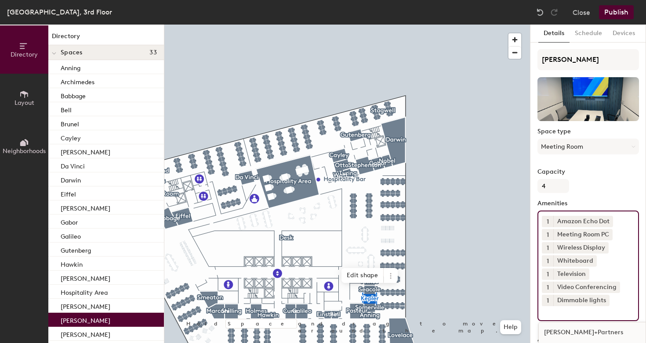
click at [611, 13] on button "Publish" at bounding box center [616, 12] width 35 height 14
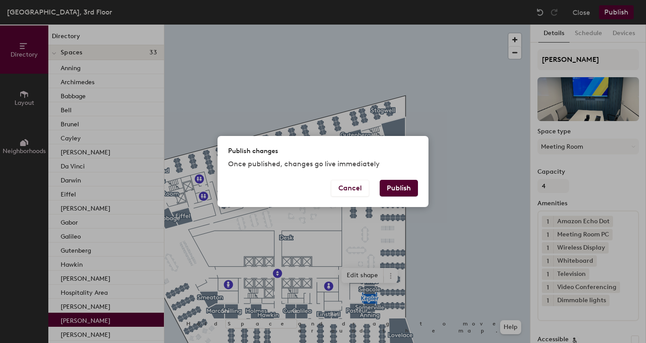
click at [402, 188] on button "Publish" at bounding box center [399, 188] width 38 height 17
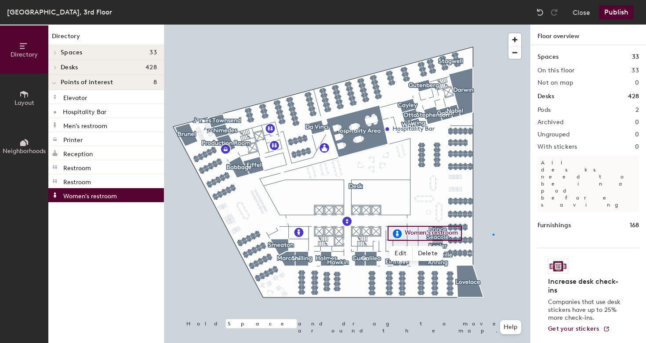
click at [493, 25] on div at bounding box center [346, 25] width 365 height 0
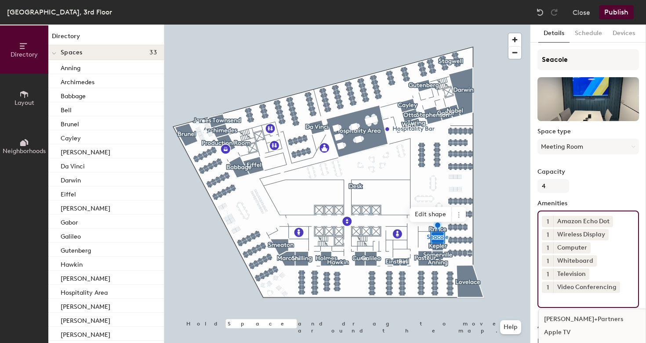
click at [545, 302] on input at bounding box center [581, 298] width 79 height 11
type input "dimm"
click at [545, 321] on div "Dimmable lights" at bounding box center [588, 319] width 99 height 13
click at [614, 13] on button "Publish" at bounding box center [616, 12] width 35 height 14
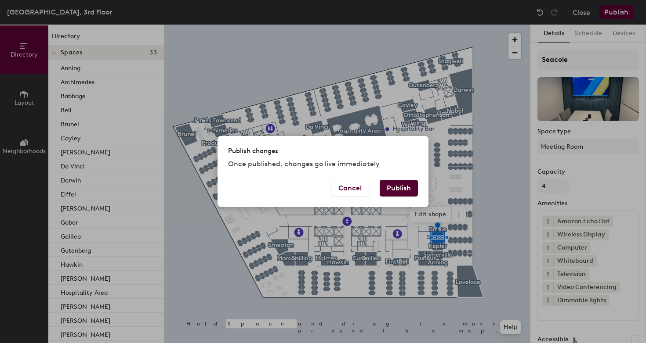
click at [411, 184] on button "Publish" at bounding box center [399, 188] width 38 height 17
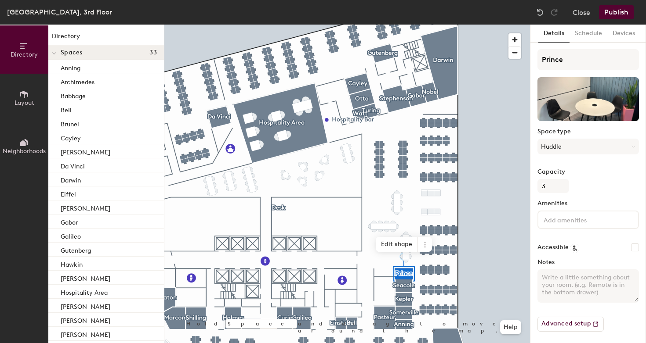
click at [579, 225] on div at bounding box center [587, 220] width 101 height 18
type input "dimm"
click at [580, 246] on div "Dimmable lights" at bounding box center [588, 240] width 99 height 13
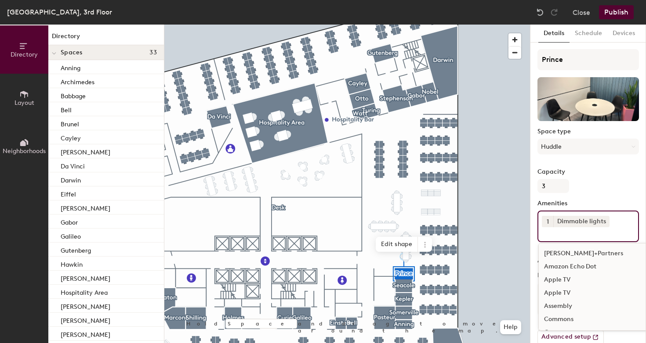
click at [611, 15] on button "Publish" at bounding box center [616, 12] width 35 height 14
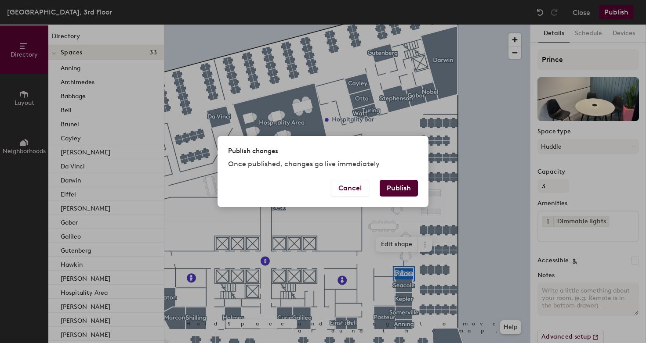
click at [401, 188] on button "Publish" at bounding box center [399, 188] width 38 height 17
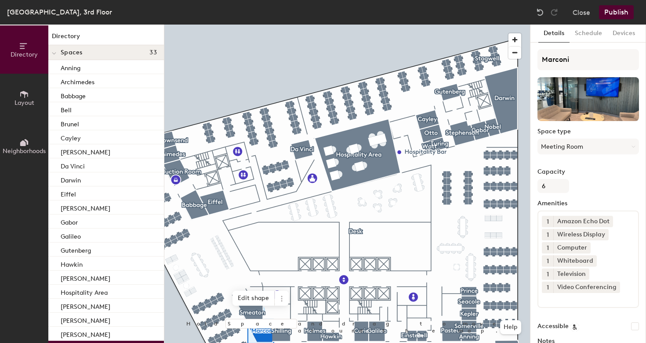
click at [584, 305] on div "1 Amazon Echo Dot 1 Wireless Display 1 Computer 1 Whiteboard 1 Television 1 Vid…" at bounding box center [587, 260] width 101 height 98
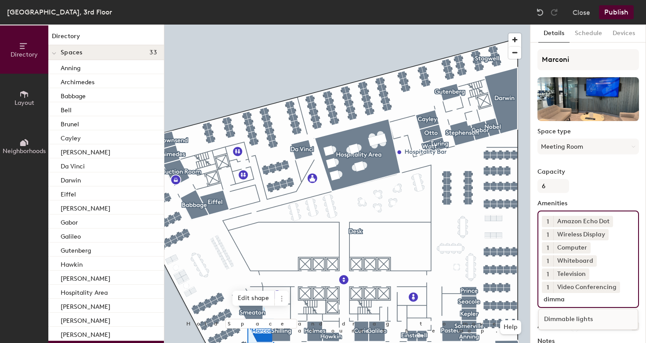
type input "dimma"
click at [587, 321] on div "Dimmable lights" at bounding box center [588, 319] width 99 height 13
type input "privacy"
click at [597, 333] on div "Privacy frosting" at bounding box center [588, 332] width 99 height 13
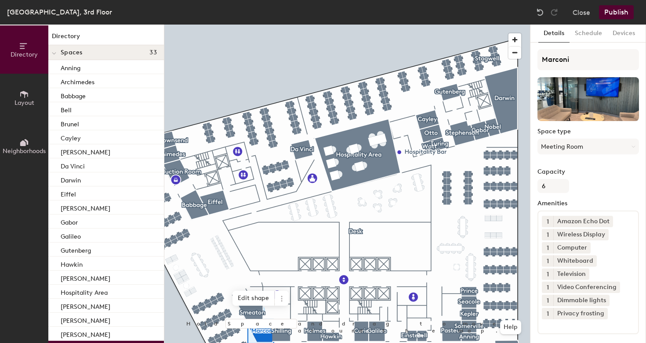
click at [622, 9] on button "Publish" at bounding box center [616, 12] width 35 height 14
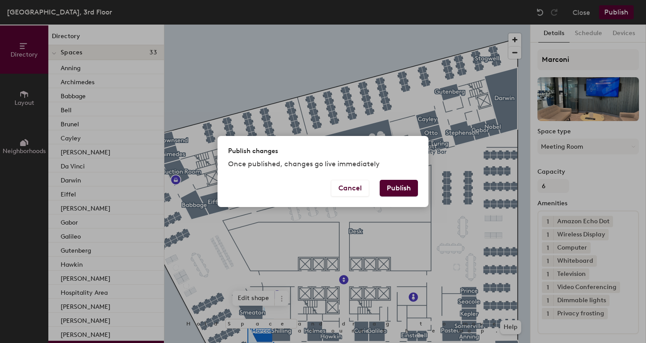
click at [410, 187] on button "Publish" at bounding box center [399, 188] width 38 height 17
